Goal: Task Accomplishment & Management: Use online tool/utility

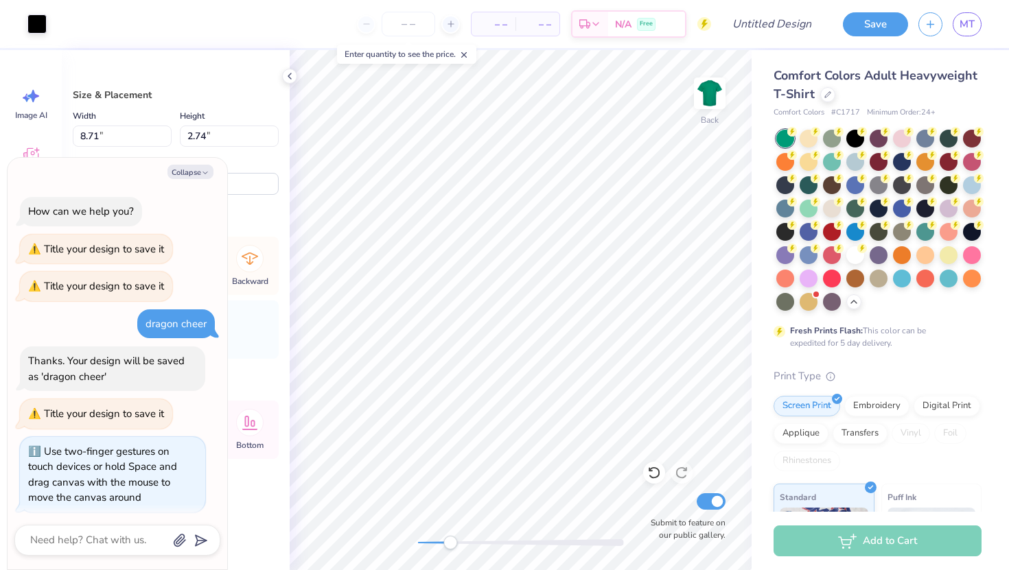
scroll to position [207, 0]
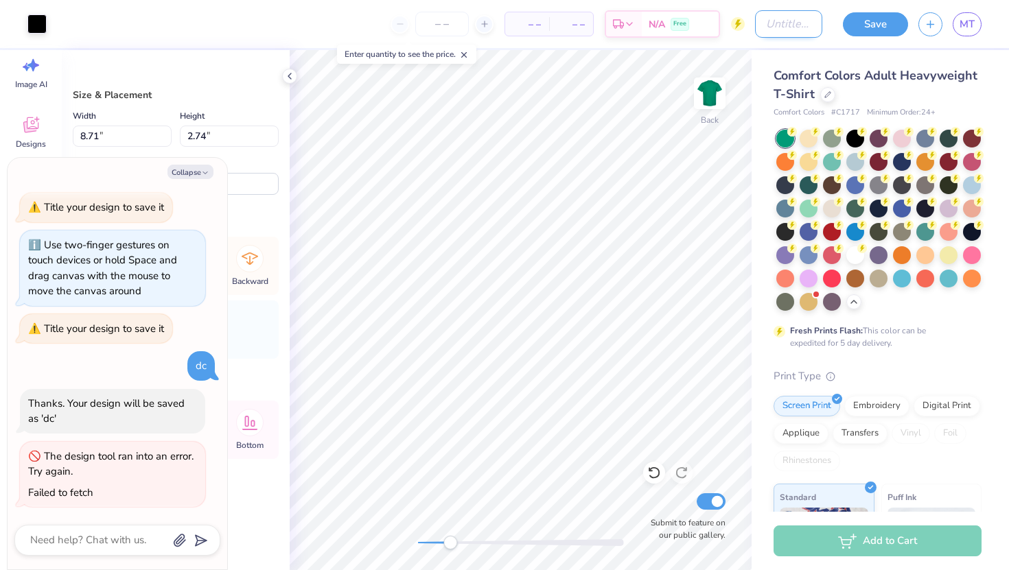
click at [803, 23] on input "Design Title" at bounding box center [788, 23] width 67 height 27
click at [864, 32] on button "Save" at bounding box center [875, 22] width 65 height 24
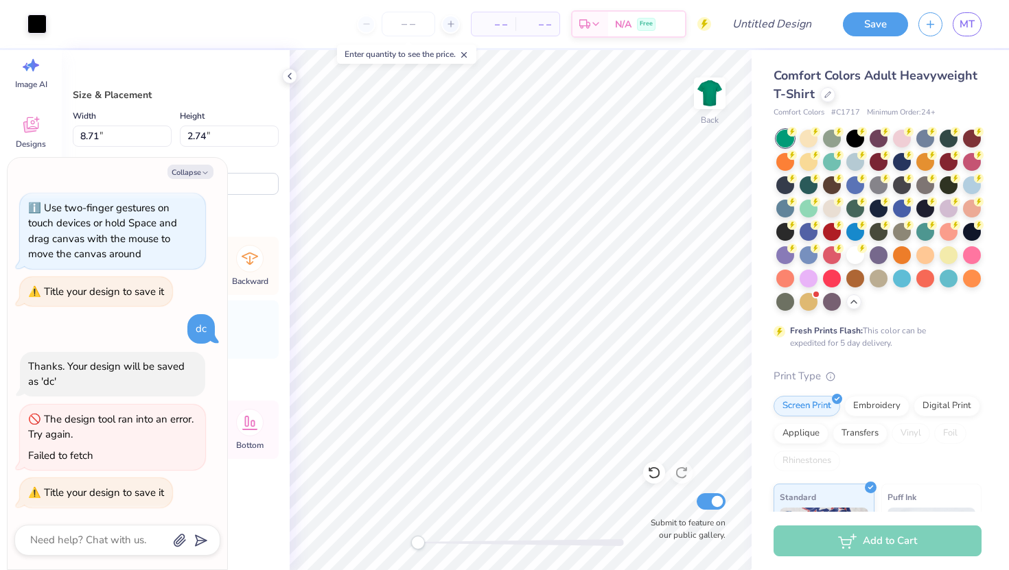
drag, startPoint x: 448, startPoint y: 541, endPoint x: 199, endPoint y: 551, distance: 249.3
click at [199, 551] on body "Art colors – – Per Item – – Total Est. Delivery N/A Free Design Title Save MT I…" at bounding box center [504, 285] width 1009 height 570
click at [923, 24] on button "button" at bounding box center [930, 22] width 24 height 24
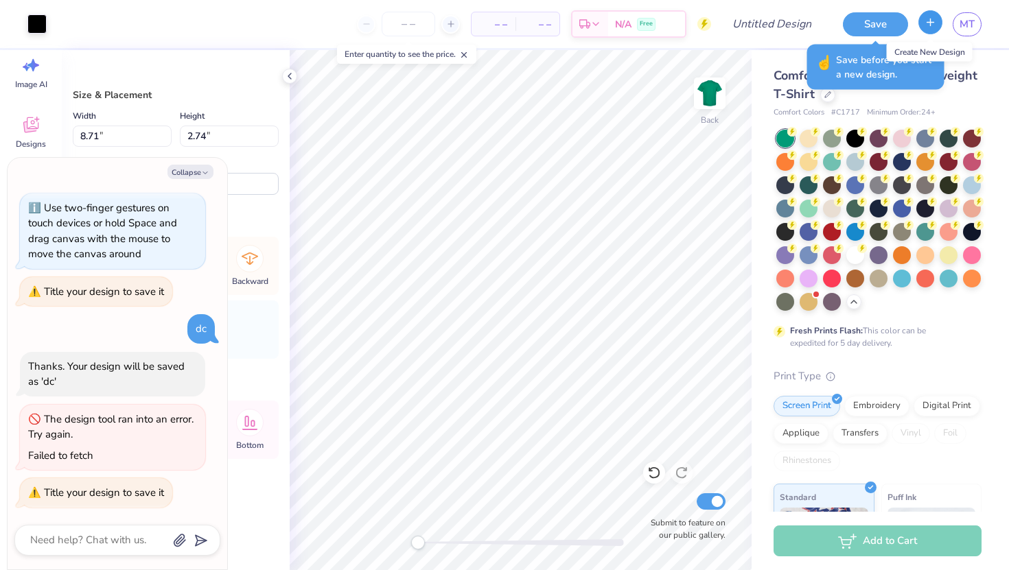
click at [928, 25] on icon "button" at bounding box center [930, 22] width 12 height 12
click at [852, 26] on button "Save" at bounding box center [875, 22] width 65 height 24
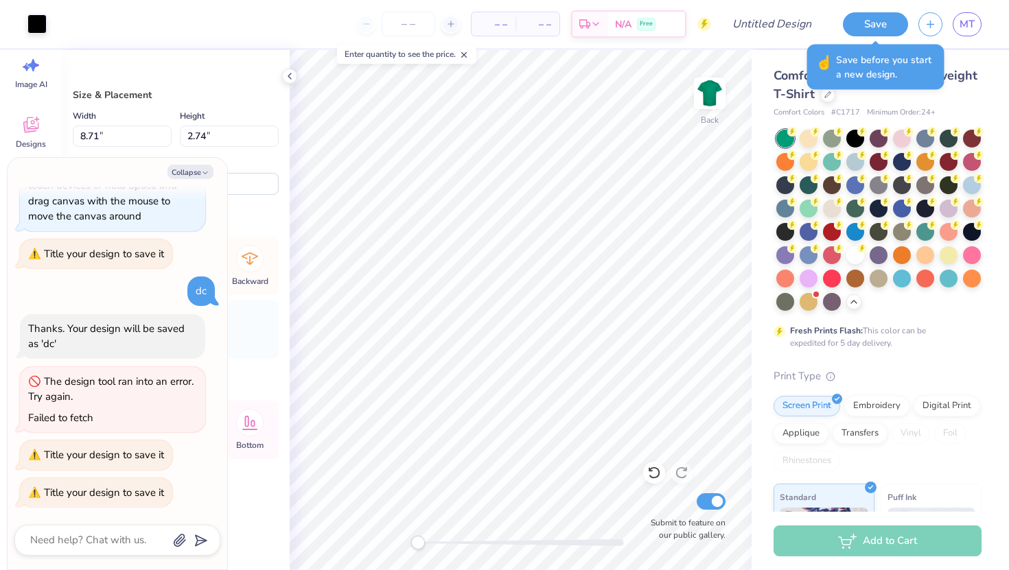
click at [931, 37] on div "Save MT" at bounding box center [920, 24] width 176 height 48
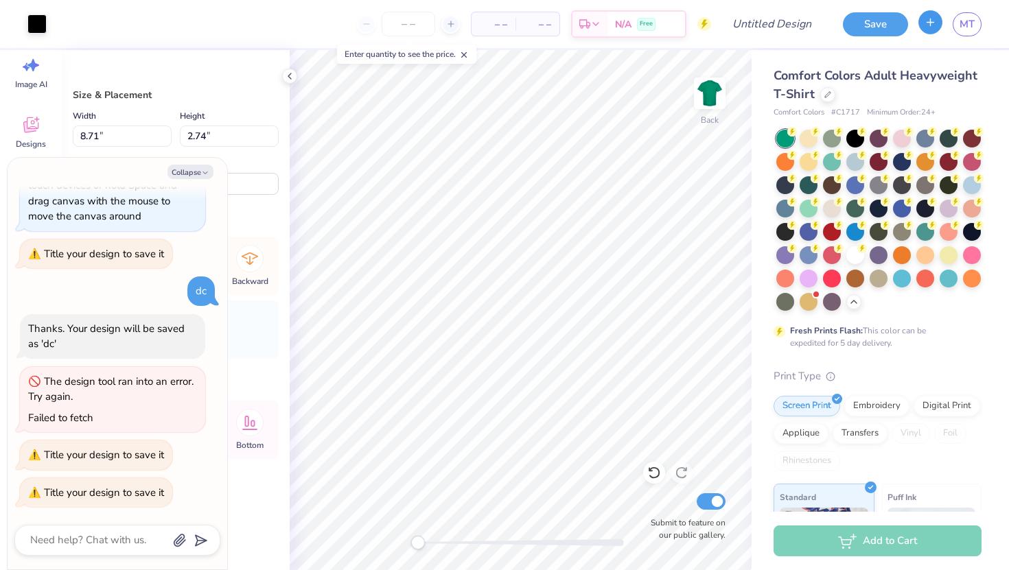
click at [930, 25] on line "button" at bounding box center [930, 22] width 0 height 7
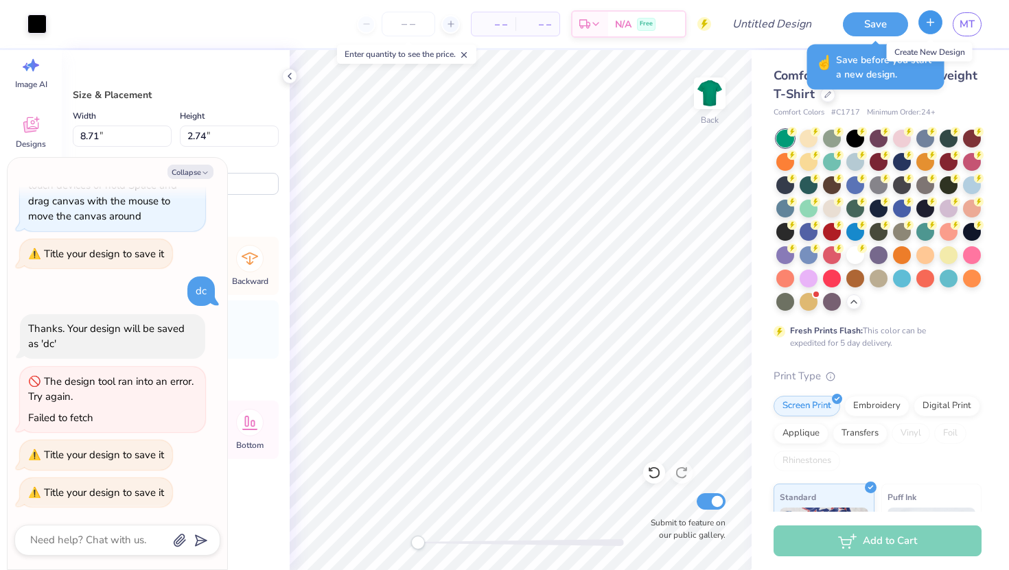
click at [930, 25] on line "button" at bounding box center [930, 22] width 0 height 7
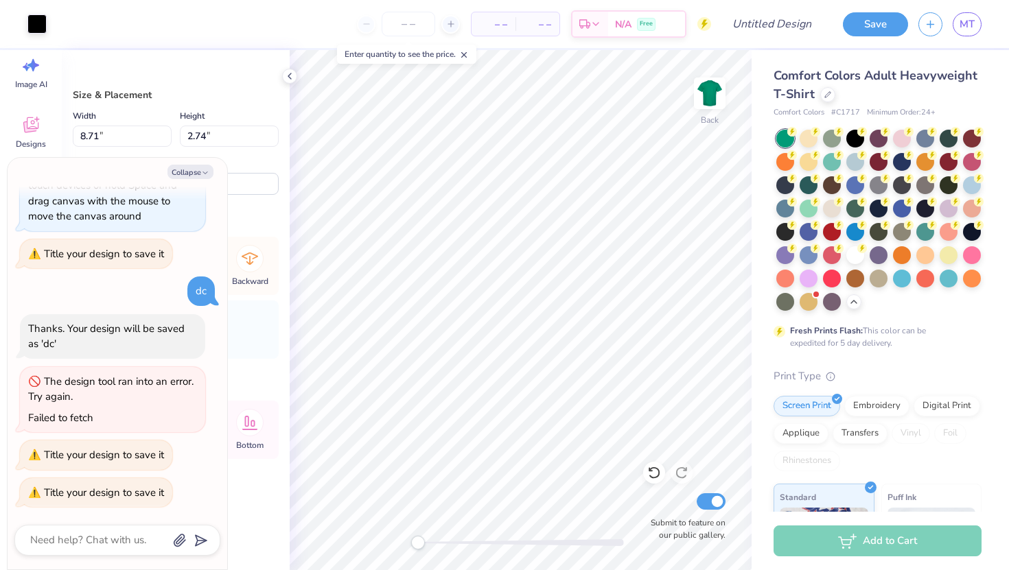
click at [871, 6] on div "Save MT" at bounding box center [920, 24] width 176 height 48
click at [873, 24] on button "Save" at bounding box center [875, 22] width 65 height 24
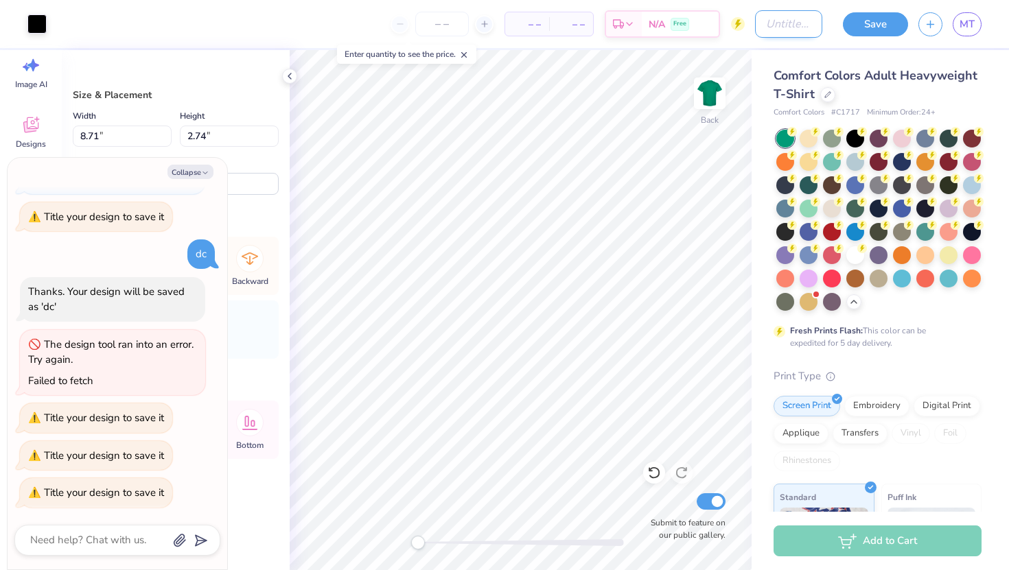
type textarea "x"
click at [796, 27] on input "Design Title" at bounding box center [788, 23] width 67 height 27
type input "j"
type textarea "x"
type input "j"
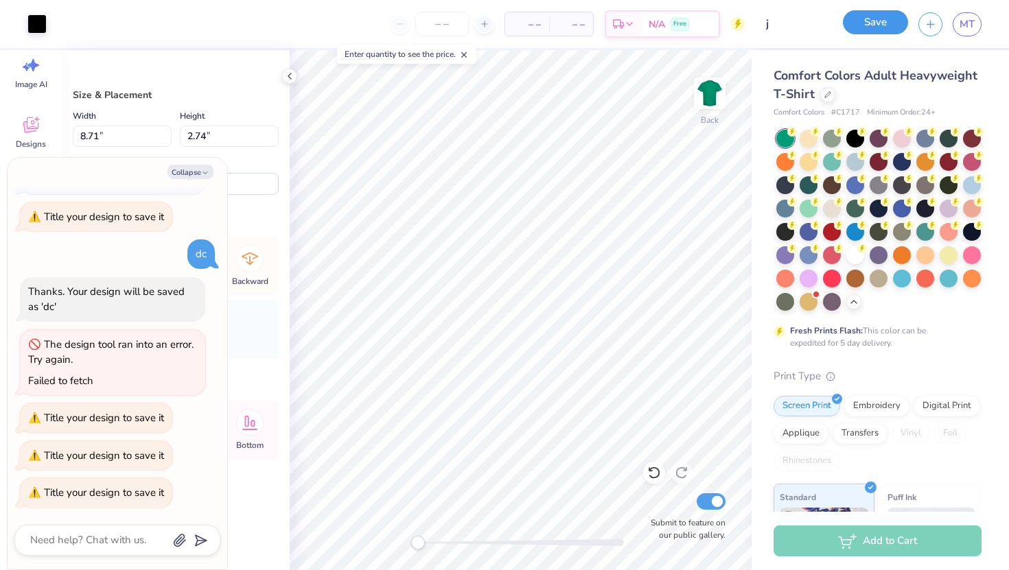
click at [888, 27] on button "Save" at bounding box center [875, 22] width 65 height 24
click at [927, 24] on line "button" at bounding box center [930, 24] width 7 height 0
type textarea "x"
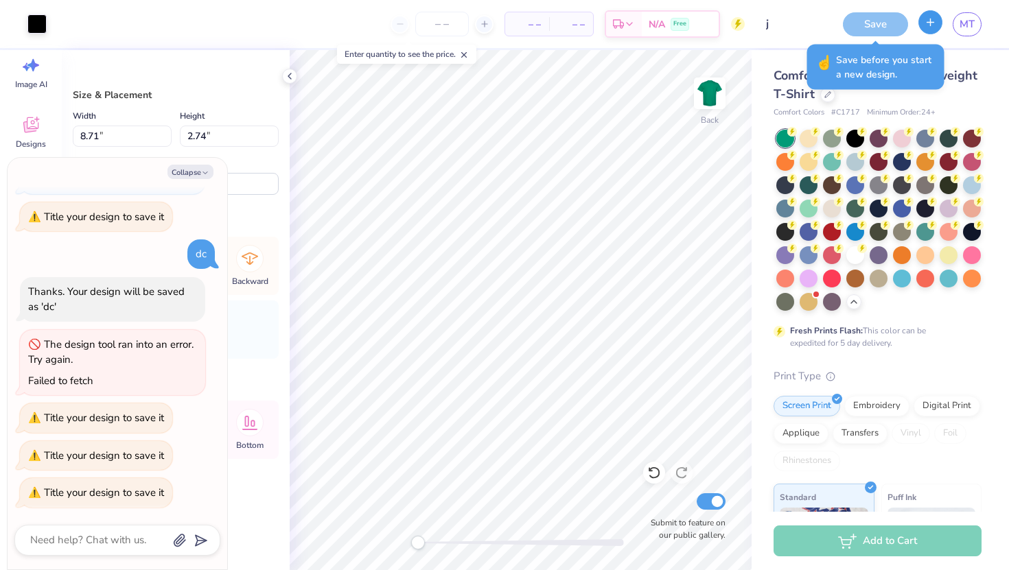
click at [939, 24] on button "button" at bounding box center [930, 22] width 24 height 24
click at [884, 27] on div "Save" at bounding box center [875, 24] width 65 height 24
click at [932, 17] on icon "button" at bounding box center [930, 22] width 12 height 12
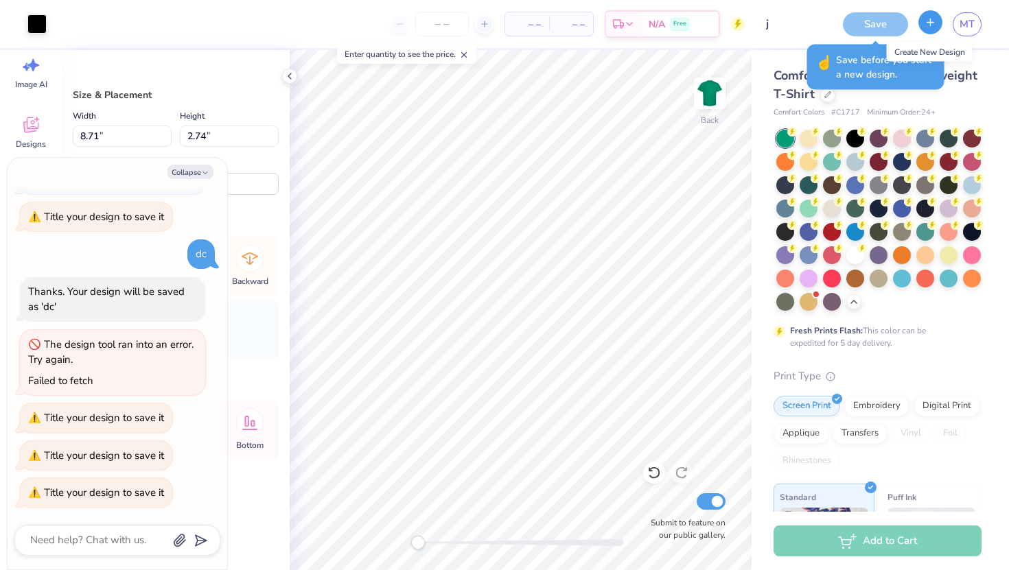
click at [932, 17] on icon "button" at bounding box center [930, 22] width 12 height 12
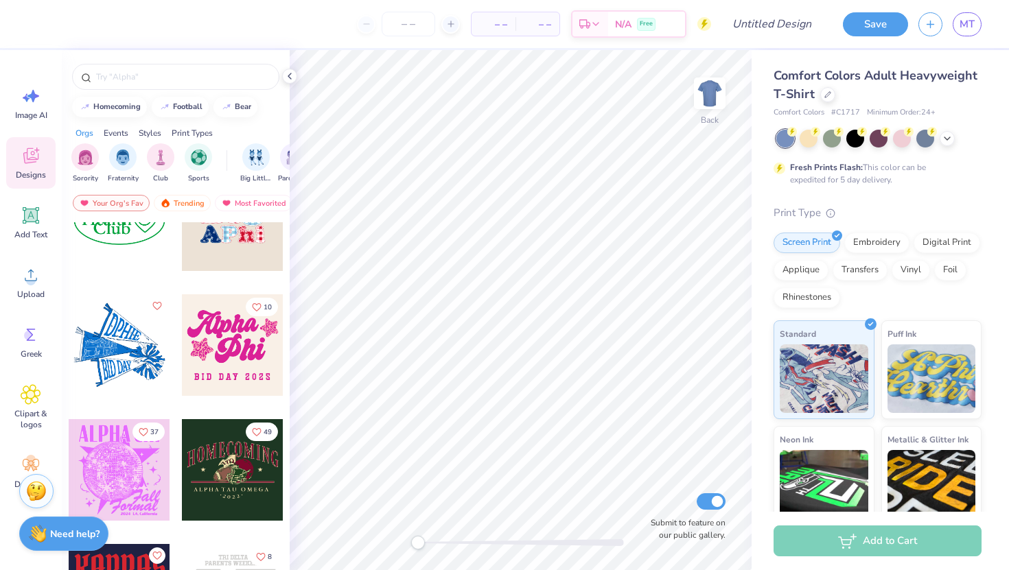
scroll to position [2675, 0]
